Goal: Task Accomplishment & Management: Manage account settings

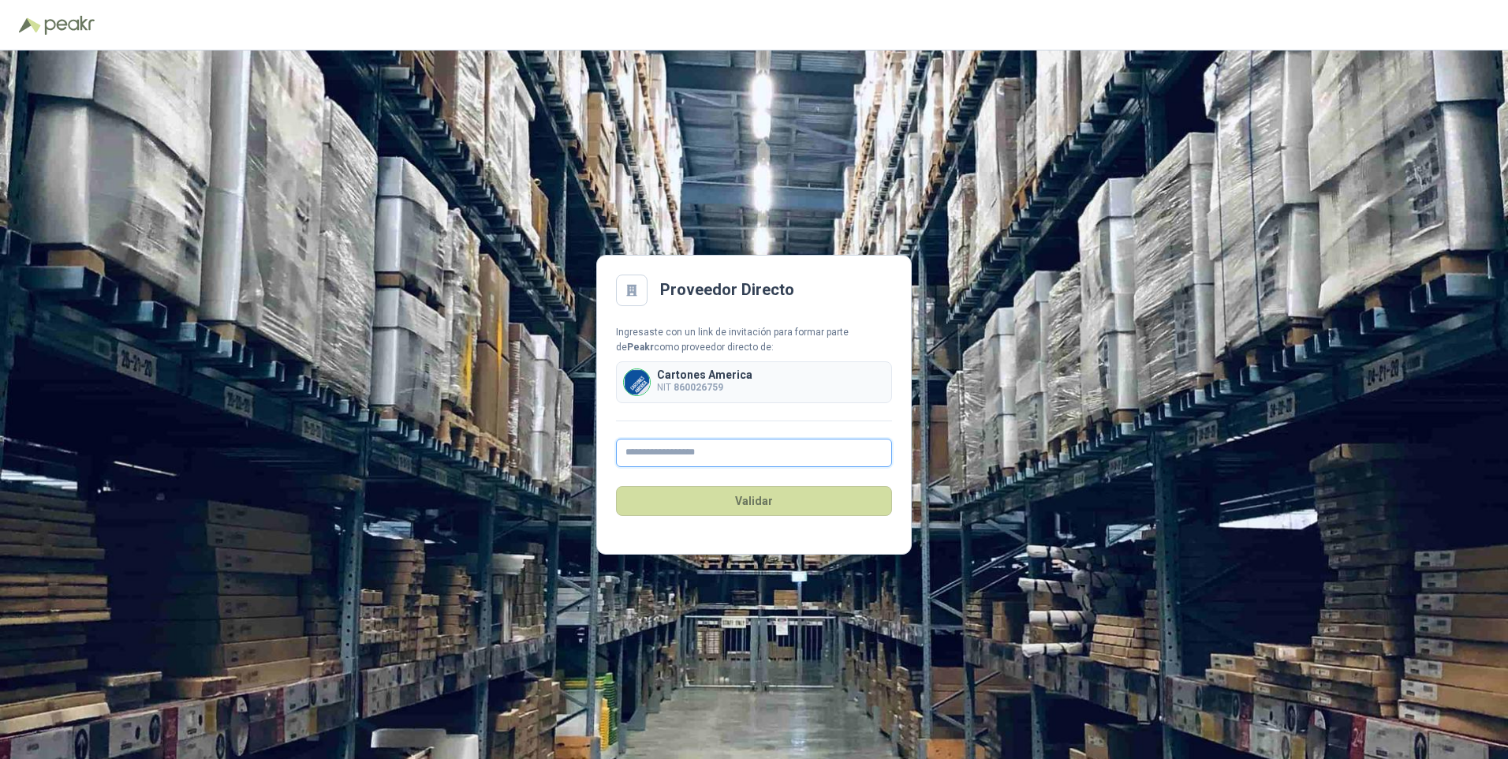
click at [642, 451] on input "text" at bounding box center [754, 452] width 276 height 28
type input "**********"
click at [749, 505] on button "Validar" at bounding box center [754, 501] width 276 height 30
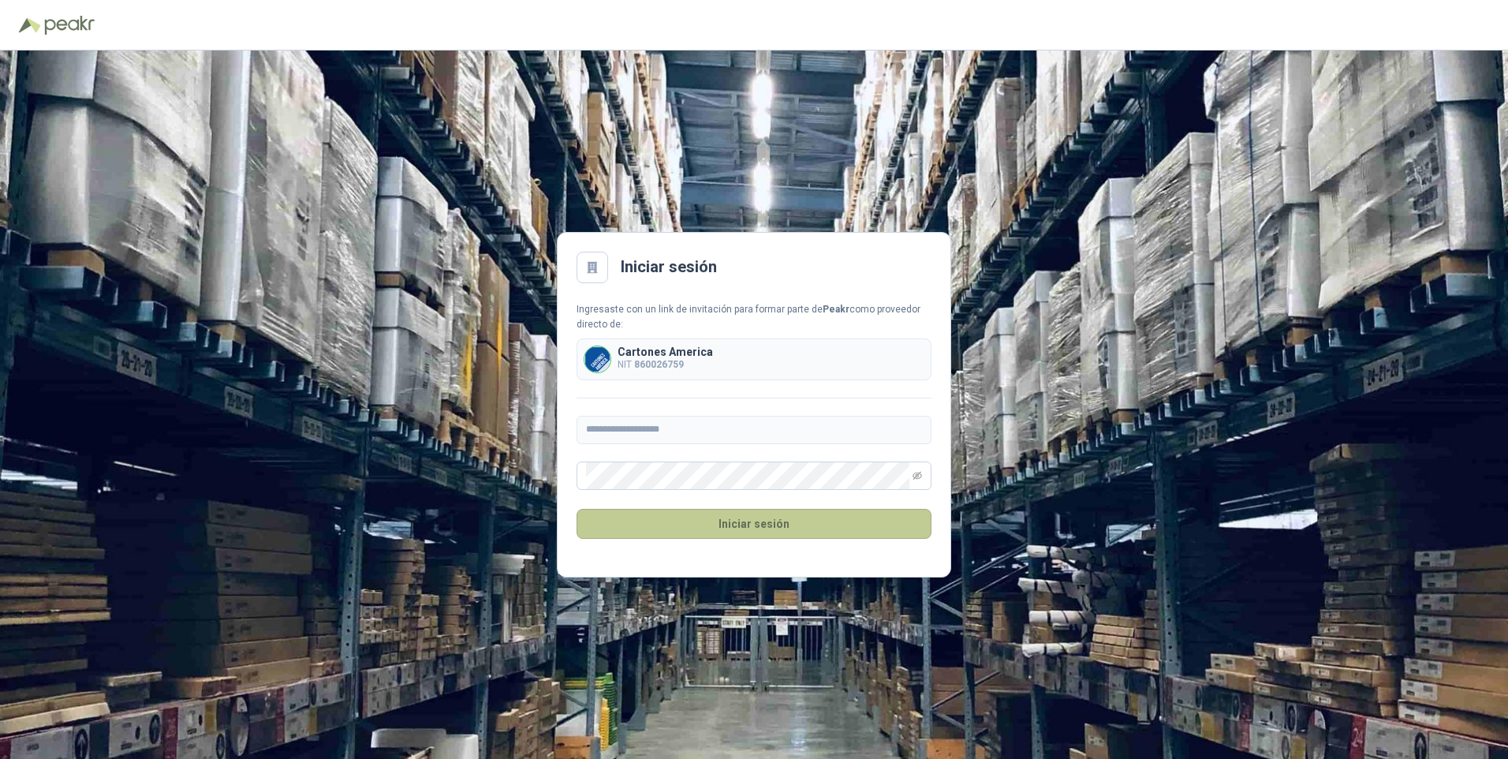
click at [740, 526] on button "Iniciar sesión" at bounding box center [753, 524] width 355 height 30
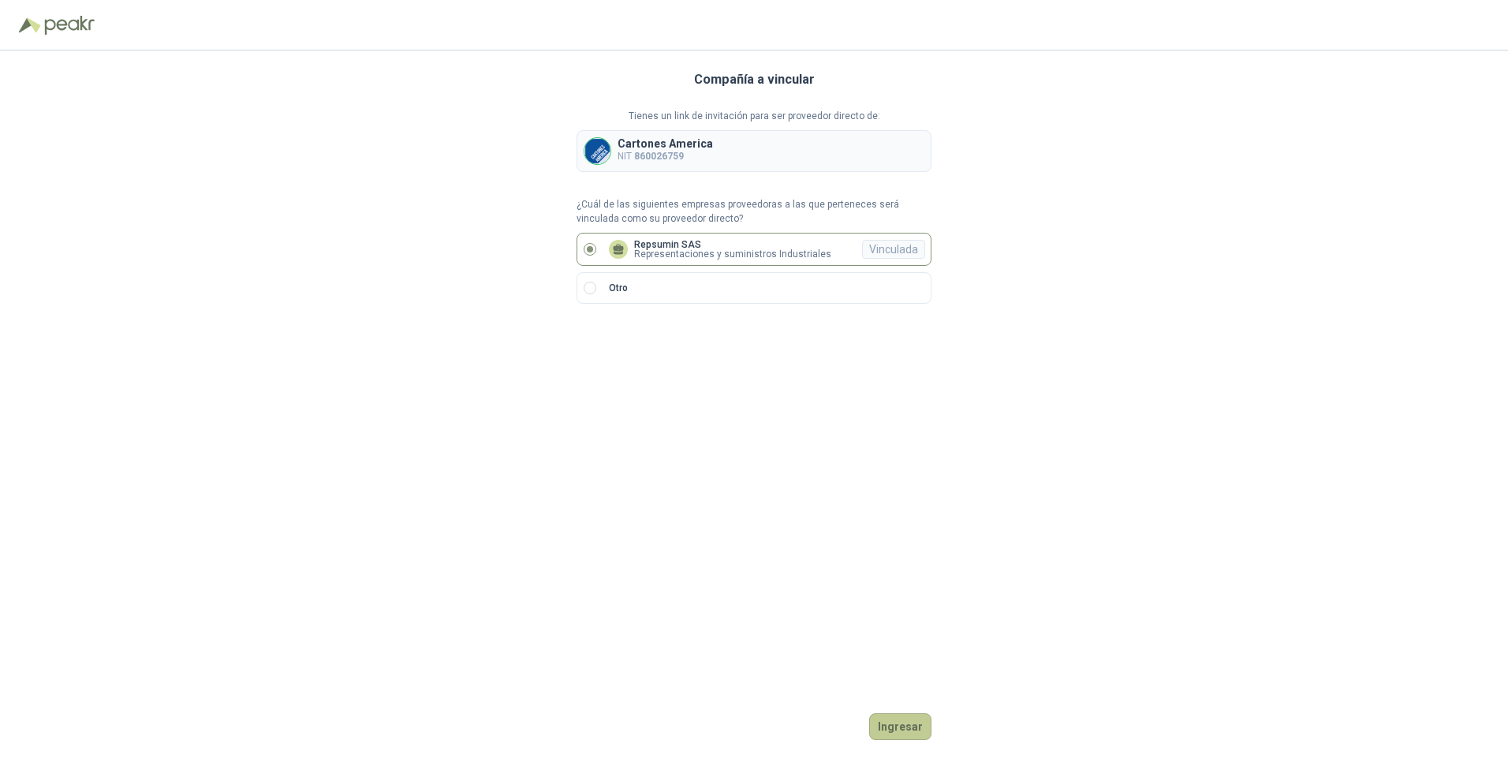
click at [892, 726] on button "Ingresar" at bounding box center [900, 726] width 62 height 27
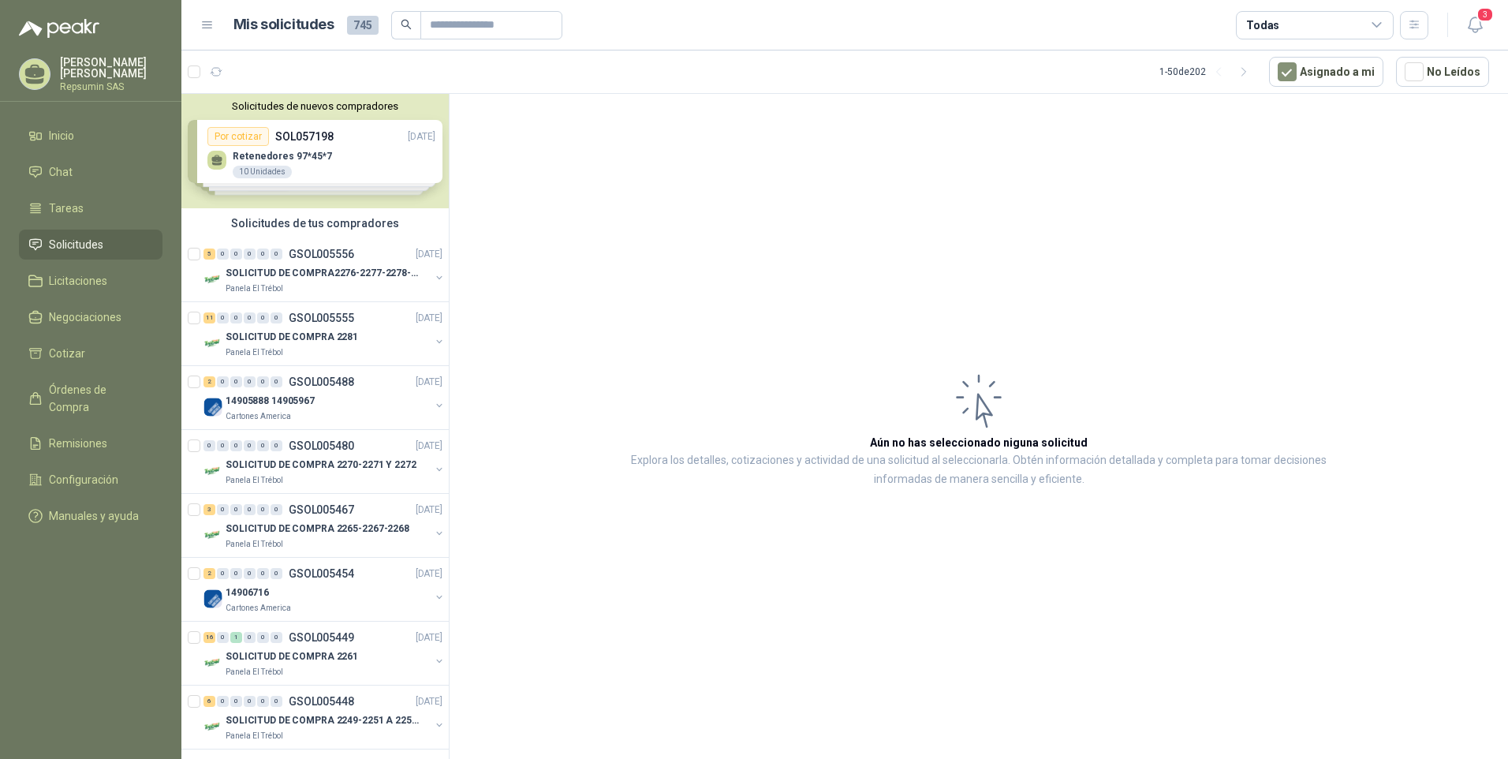
click at [214, 160] on div "Solicitudes de nuevos compradores Por cotizar SOL057198 [DATE] [MEDICAL_DATA] 9…" at bounding box center [314, 151] width 267 height 114
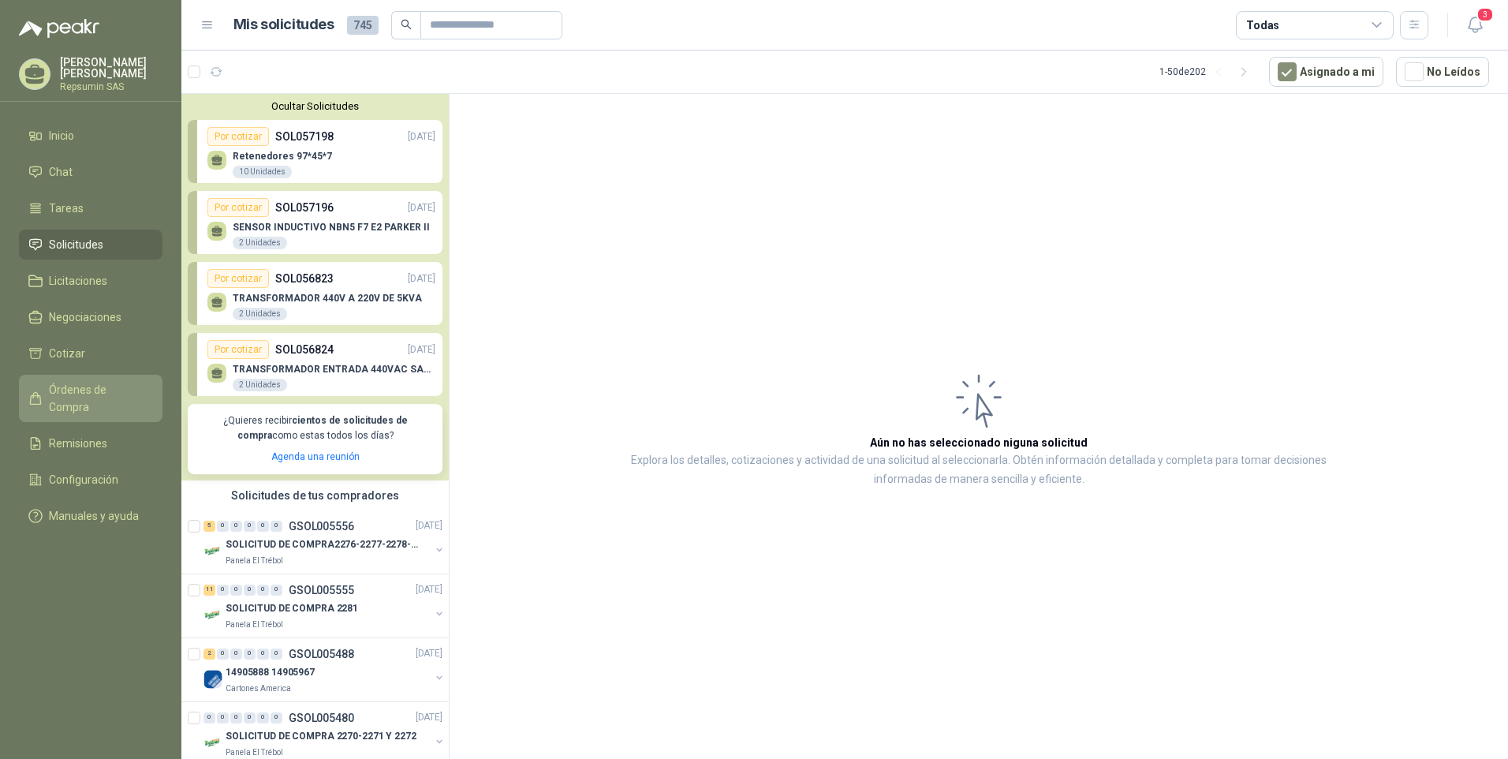
click at [91, 387] on span "Órdenes de Compra" at bounding box center [98, 398] width 99 height 35
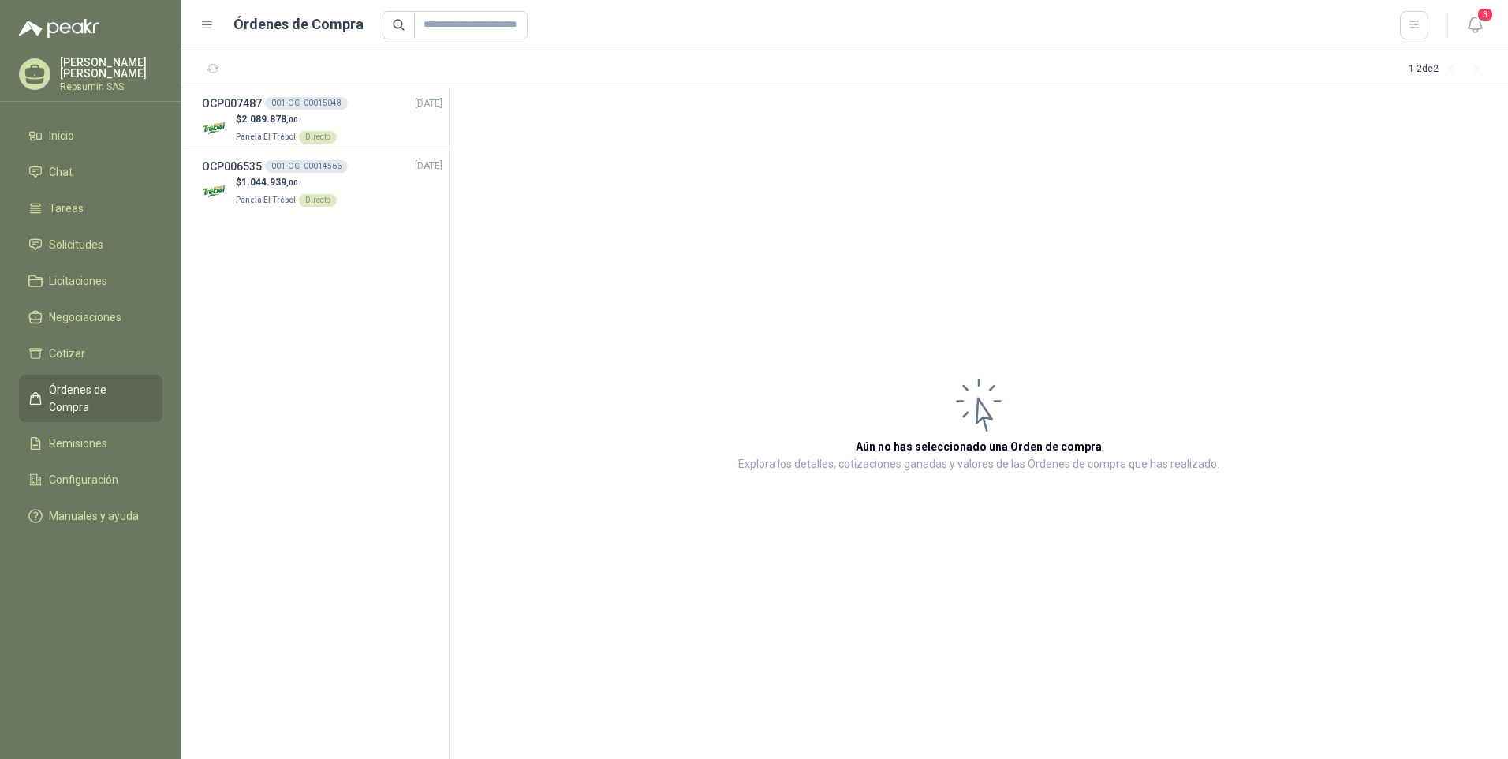
click at [120, 82] on p "Repsumin SAS" at bounding box center [111, 86] width 103 height 9
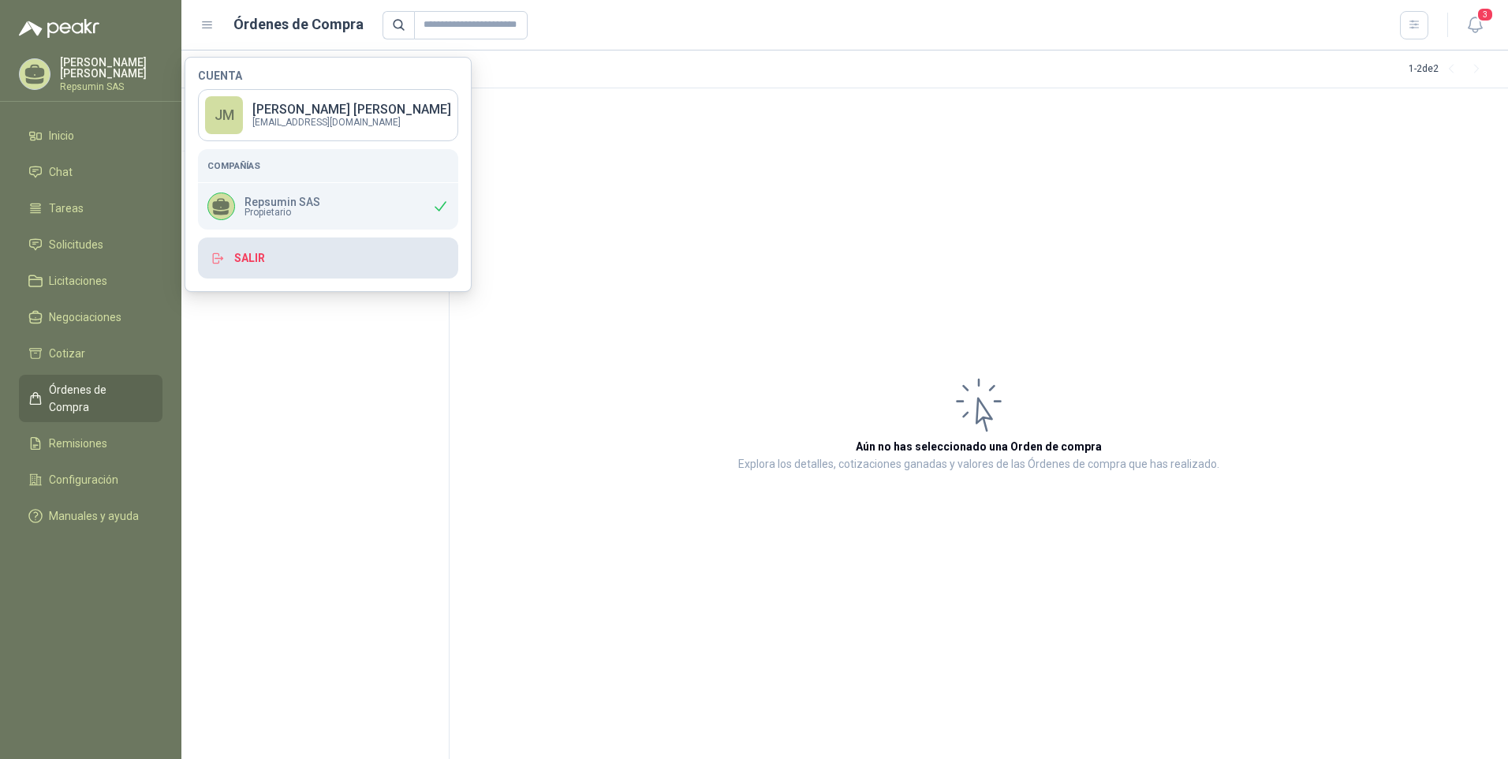
click at [236, 252] on button "Salir" at bounding box center [328, 257] width 260 height 41
